Goal: Task Accomplishment & Management: Manage account settings

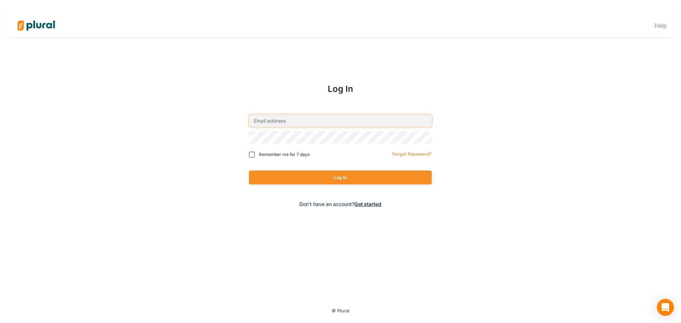
type input "[PERSON_NAME][EMAIL_ADDRESS][DOMAIN_NAME]"
click at [0, 0] on com-1password-button at bounding box center [0, 0] width 0 height 0
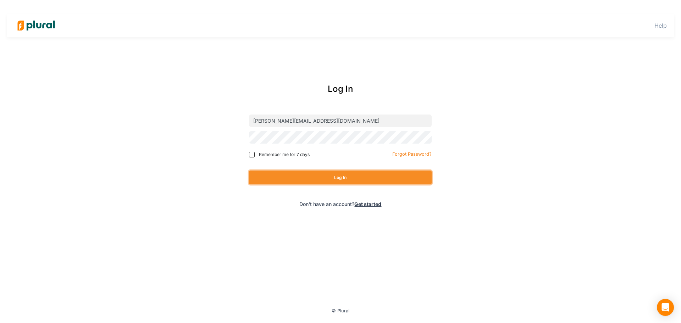
click at [397, 179] on button "Log In" at bounding box center [340, 178] width 183 height 14
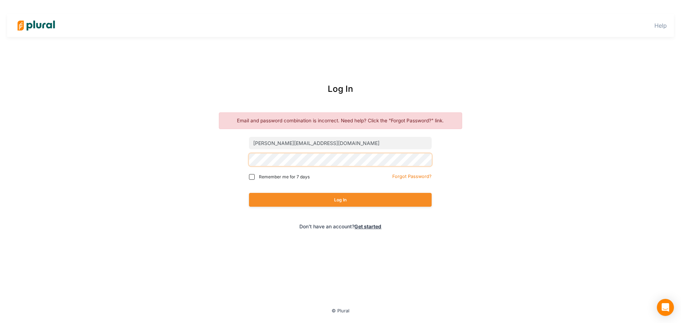
click at [235, 169] on div "Log In Email and password combination is incorrect. Need help? Click the "Forgo…" at bounding box center [341, 156] width 286 height 161
click at [275, 195] on button "Log In" at bounding box center [340, 200] width 183 height 14
click at [222, 160] on div "Log In Email and password combination is incorrect. Need help? Click the "Forgo…" at bounding box center [341, 156] width 286 height 161
click at [249, 193] on button "Log In" at bounding box center [340, 200] width 183 height 14
click at [427, 174] on small "Forgot Password?" at bounding box center [411, 176] width 39 height 5
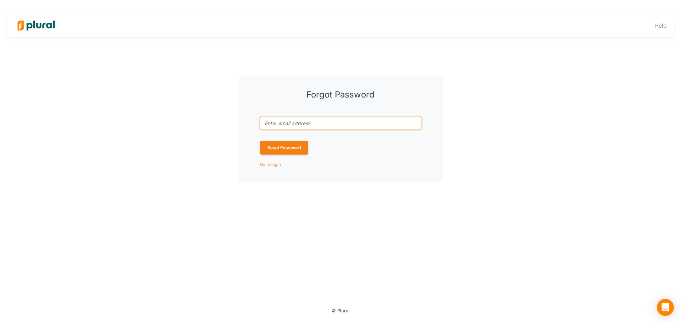
click at [373, 124] on input "Email address associated with account *" at bounding box center [340, 123] width 161 height 12
type input "[PERSON_NAME][EMAIL_ADDRESS][DOMAIN_NAME]"
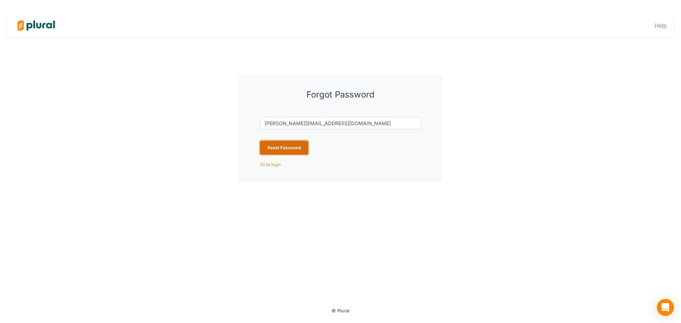
click at [297, 149] on button "Reset Password" at bounding box center [284, 148] width 48 height 14
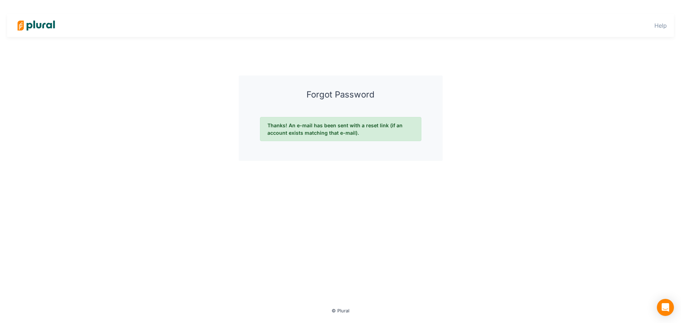
click at [48, 21] on img at bounding box center [36, 25] width 50 height 25
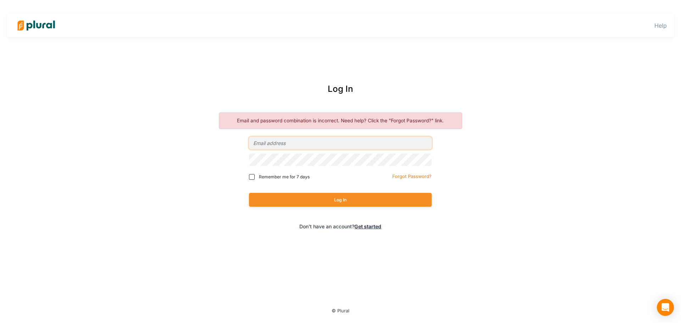
type input "[PERSON_NAME][EMAIL_ADDRESS][DOMAIN_NAME]"
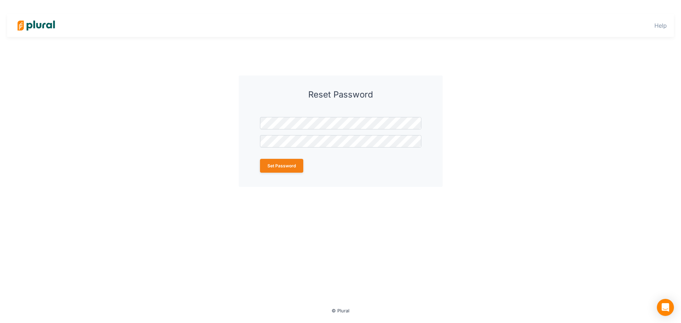
click at [502, 171] on div "Reset Password Password * Confirm password change * Set Password" at bounding box center [340, 131] width 429 height 111
click at [242, 167] on div "Reset Password Password * Confirm password change * Set Password" at bounding box center [341, 131] width 204 height 111
click at [277, 172] on button "Set Password" at bounding box center [281, 166] width 43 height 14
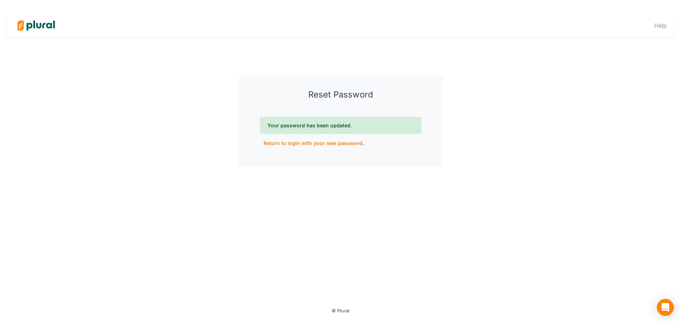
click at [323, 144] on link "Return to login with your new password" at bounding box center [312, 143] width 99 height 6
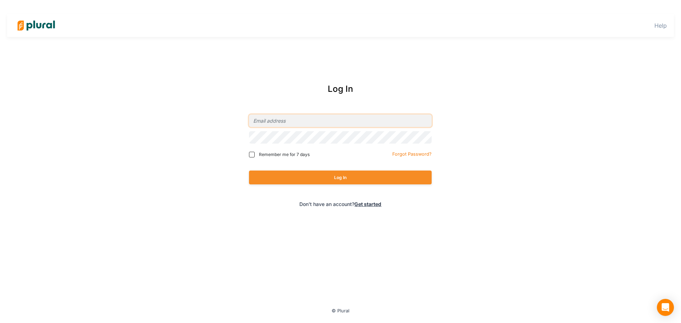
type input "[PERSON_NAME][EMAIL_ADDRESS][DOMAIN_NAME]"
click at [318, 124] on input "[PERSON_NAME][EMAIL_ADDRESS][DOMAIN_NAME]" at bounding box center [340, 121] width 183 height 12
click at [244, 151] on div "Log In [PERSON_NAME][EMAIL_ADDRESS][DOMAIN_NAME] Remember me for 7 days Forgot …" at bounding box center [341, 145] width 286 height 139
click at [0, 0] on com-1password-button at bounding box center [0, 0] width 0 height 0
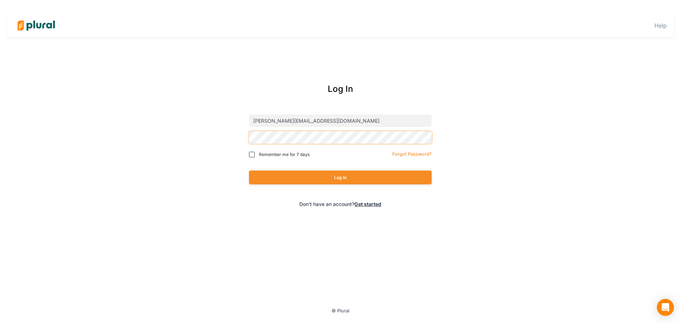
click at [222, 152] on div "Log In [PERSON_NAME][EMAIL_ADDRESS][DOMAIN_NAME] Remember me for 7 days Forgot …" at bounding box center [341, 145] width 286 height 139
click at [317, 117] on input "[PERSON_NAME][EMAIL_ADDRESS][DOMAIN_NAME]" at bounding box center [340, 121] width 183 height 12
checkbox input "true"
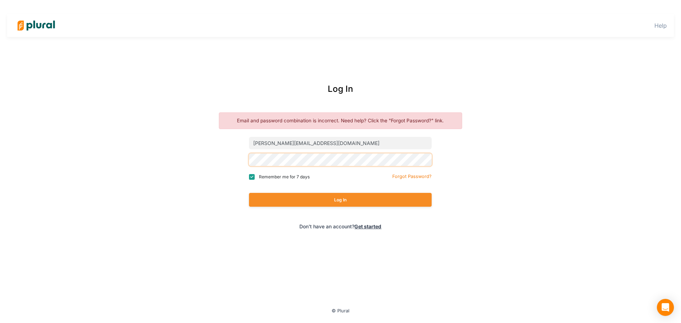
click at [194, 170] on div "Log In Email and password combination is incorrect. Need help? Click the "Forgo…" at bounding box center [340, 156] width 429 height 161
click at [0, 0] on com-1password-button at bounding box center [0, 0] width 0 height 0
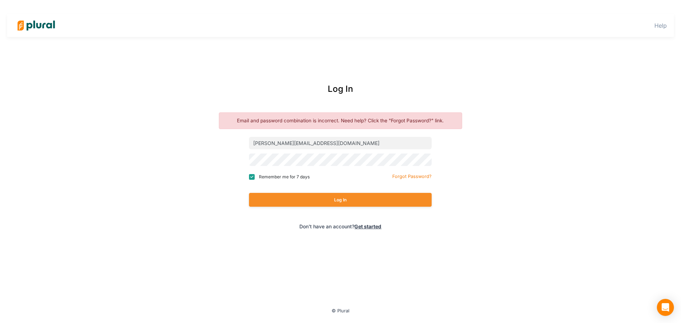
click at [230, 178] on div "Log In Email and password combination is incorrect. Need help? Click the "Forgo…" at bounding box center [341, 156] width 286 height 161
click at [284, 198] on button "Log In" at bounding box center [340, 200] width 183 height 14
click at [127, 198] on div "Log In Email and password combination is incorrect. Need help? Click the "Forgo…" at bounding box center [340, 156] width 429 height 161
click at [132, 160] on div "Log In Email and password combination is incorrect. Need help? Click the "Forgo…" at bounding box center [340, 156] width 429 height 161
click at [334, 198] on button "Log In" at bounding box center [340, 200] width 183 height 14
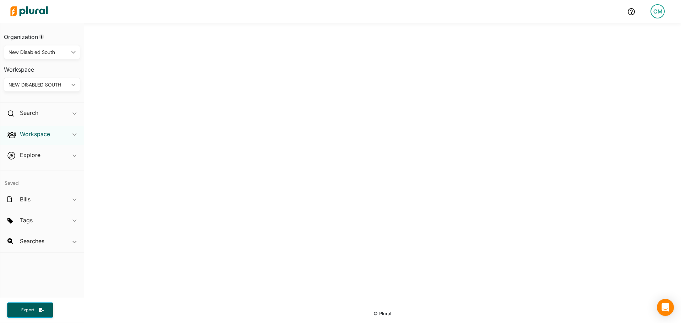
click at [48, 130] on h2 "Workspace" at bounding box center [35, 134] width 30 height 8
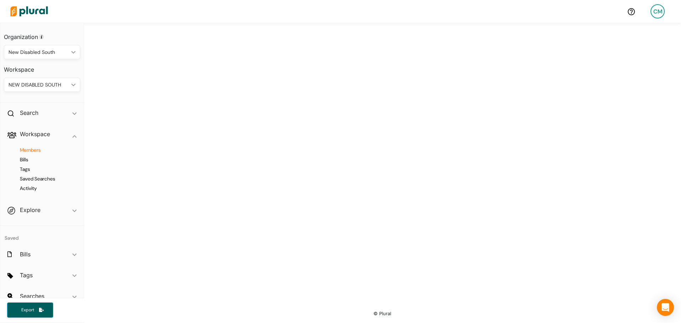
click at [44, 153] on h4 "Members" at bounding box center [44, 150] width 66 height 7
